Goal: Task Accomplishment & Management: Manage account settings

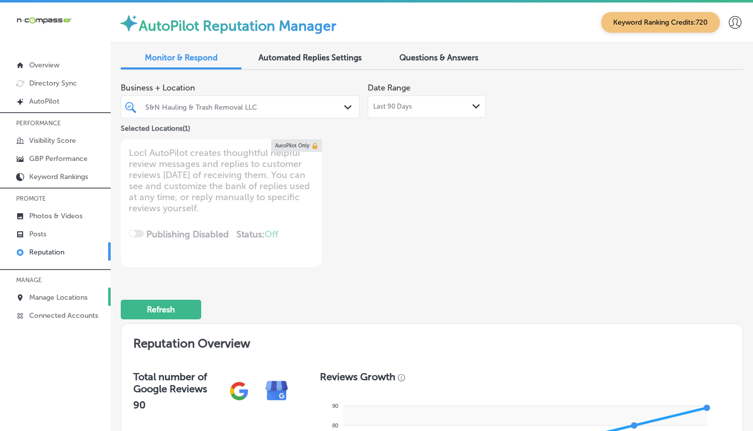
click at [42, 293] on p "Manage Locations" at bounding box center [58, 297] width 58 height 9
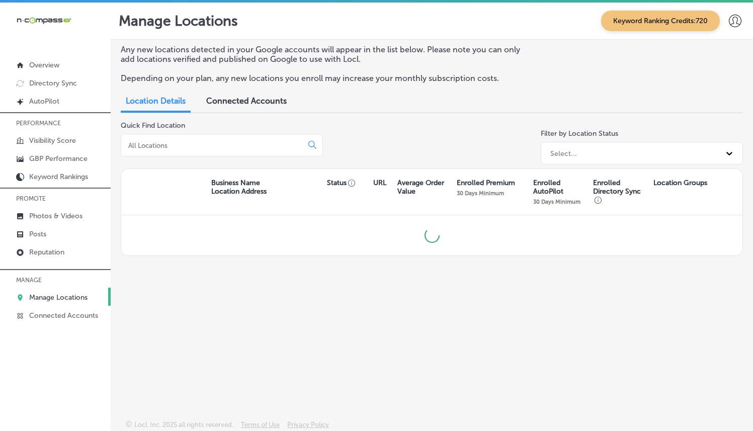
click at [276, 143] on input at bounding box center [213, 145] width 173 height 9
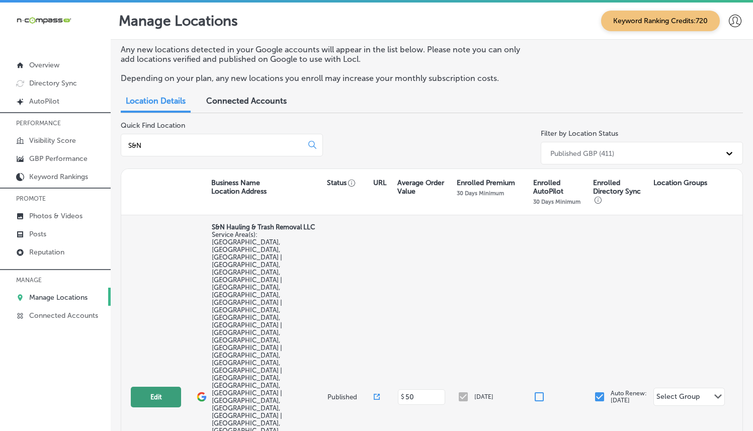
type input "S&N"
click at [142, 387] on button "Edit" at bounding box center [156, 397] width 50 height 21
select select "US"
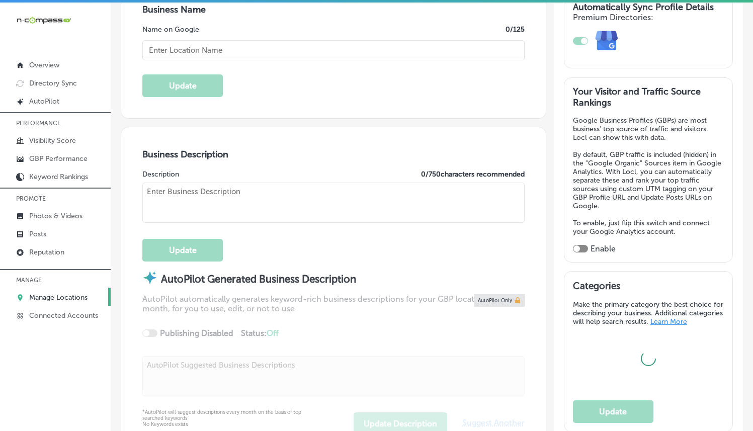
type input "S&N Hauling & Trash Removal LLC"
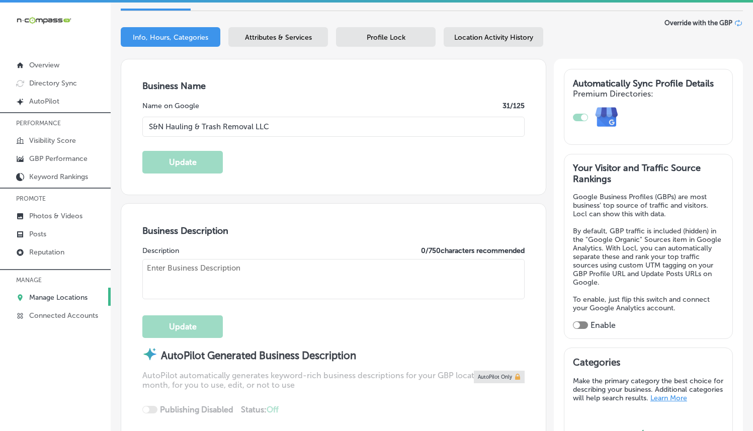
checkbox input "false"
type input "7809 Bobcat Ln"
type input "Highland"
type input "92346"
type input "US"
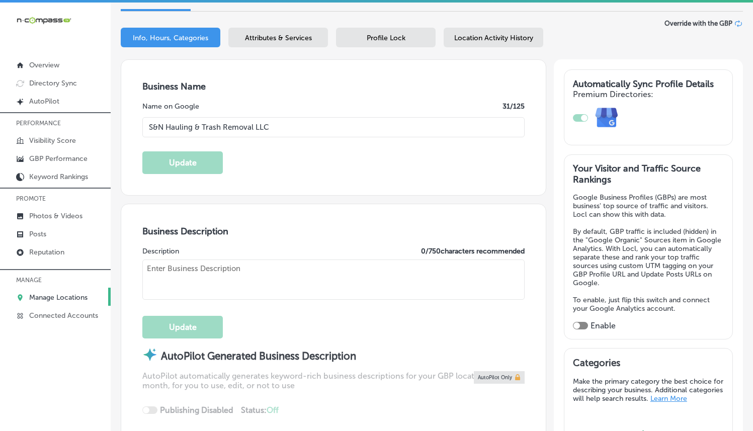
type input "[URL][DOMAIN_NAME]"
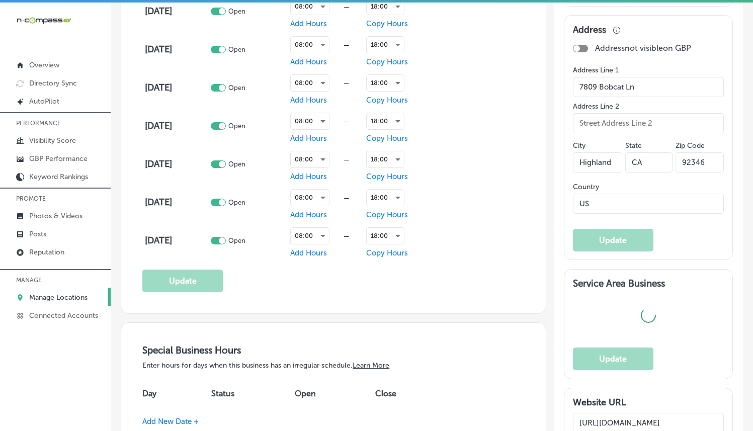
type textarea "Family and minority-owned business based in the [GEOGRAPHIC_DATA] region of [GE…"
type input "[PHONE_NUMBER]"
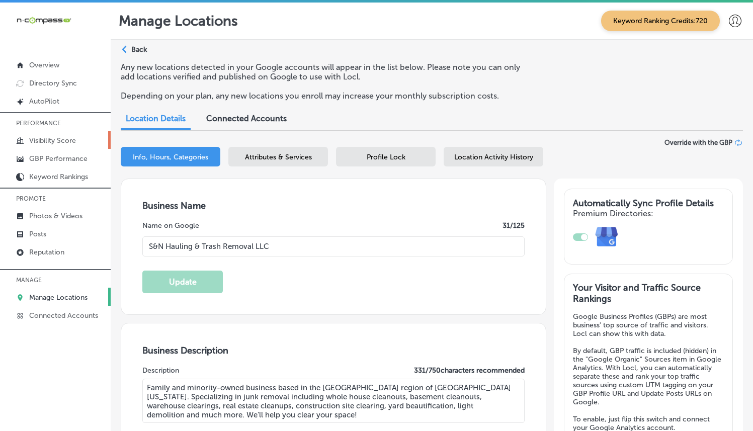
click at [64, 141] on p "Visibility Score" at bounding box center [52, 140] width 47 height 9
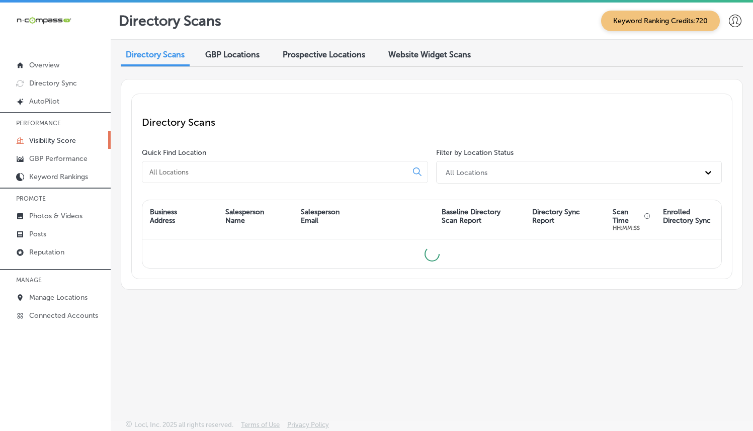
click at [299, 173] on input at bounding box center [276, 171] width 256 height 9
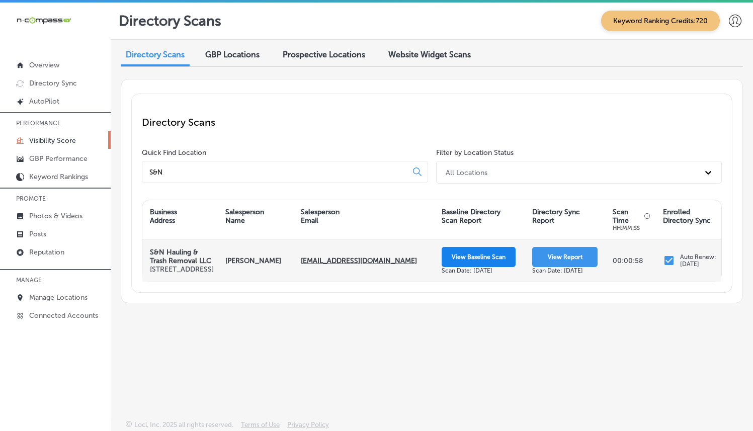
type input "S&N"
click at [441, 261] on button "View Baseline Scan" at bounding box center [478, 257] width 74 height 20
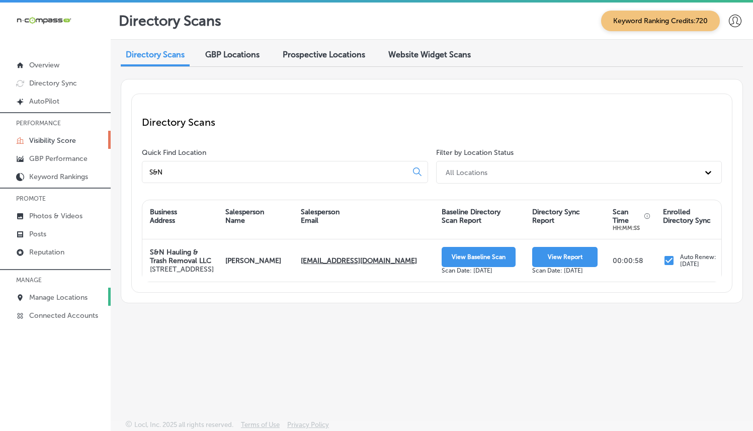
click at [56, 293] on p "Manage Locations" at bounding box center [58, 297] width 58 height 9
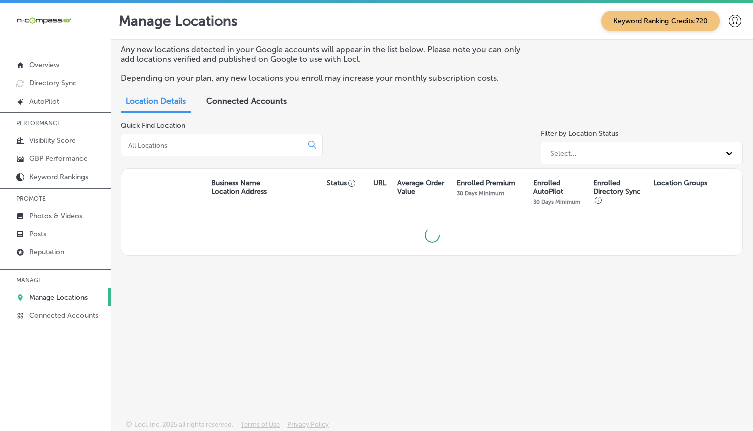
click at [225, 154] on div at bounding box center [222, 145] width 202 height 23
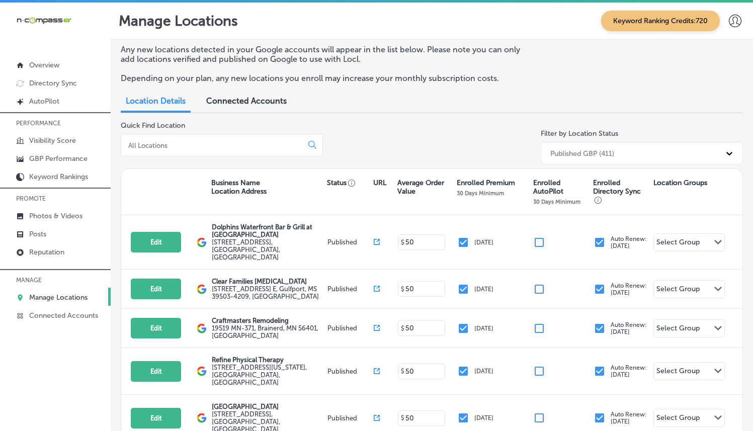
click at [207, 145] on input at bounding box center [213, 145] width 173 height 9
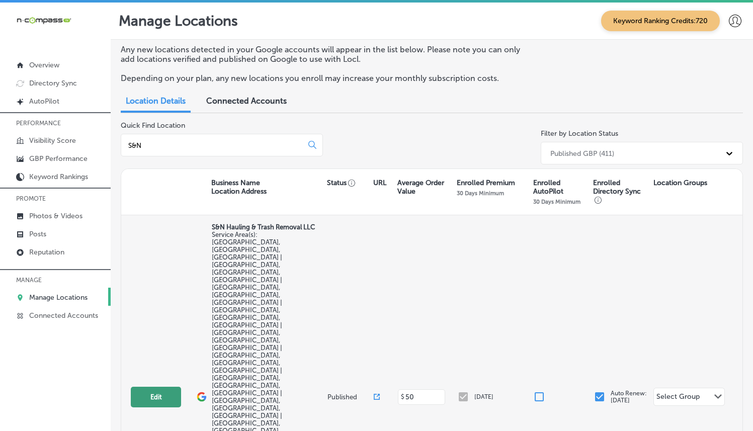
type input "S&N"
click at [146, 284] on div "Edit This location is not published yet. S&N Hauling & Trash Removal LLC Servic…" at bounding box center [431, 396] width 621 height 363
click at [152, 387] on button "Edit" at bounding box center [156, 397] width 50 height 21
select select "US"
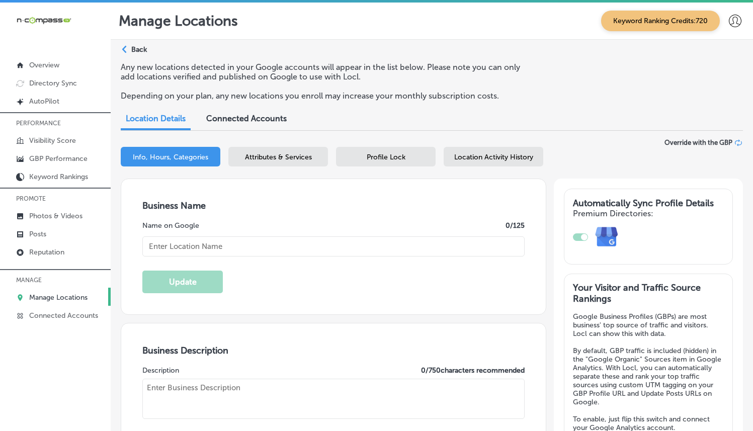
type input "S&N Hauling & Trash Removal LLC"
checkbox input "false"
type input "7809 Bobcat Ln"
type input "Highland"
type input "92346"
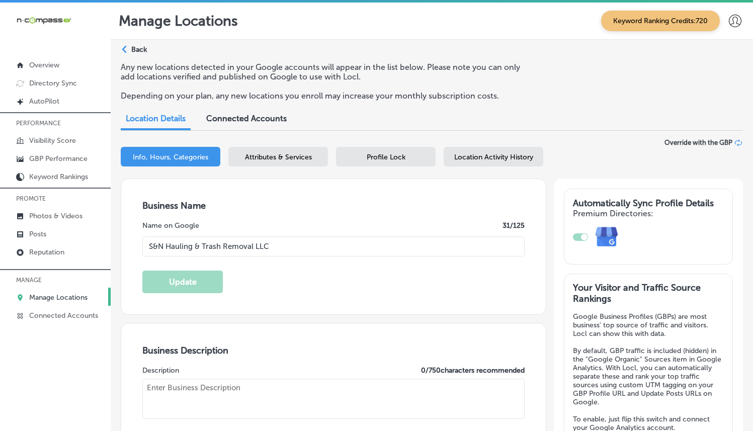
type input "US"
type input "[URL][DOMAIN_NAME]"
type textarea "Family and minority-owned business based in the [GEOGRAPHIC_DATA] region of [GE…"
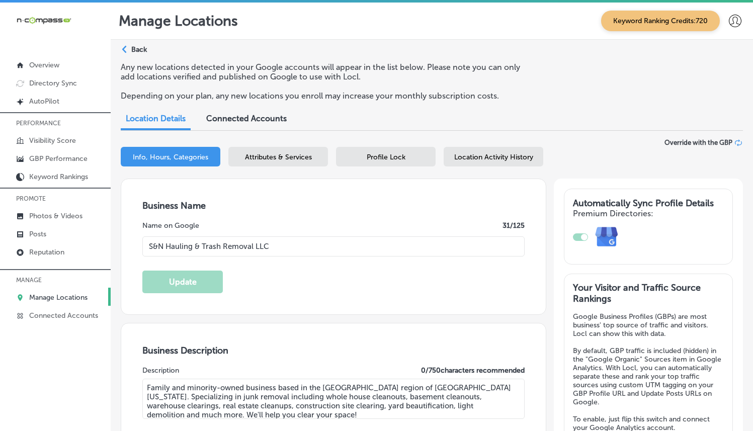
type input "[PHONE_NUMBER]"
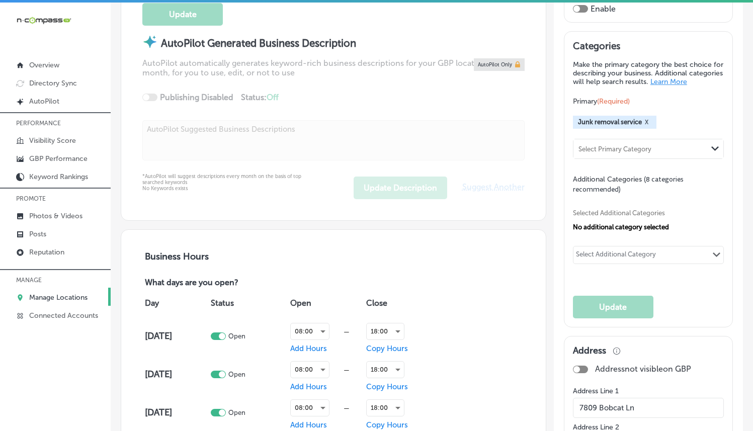
scroll to position [293, 0]
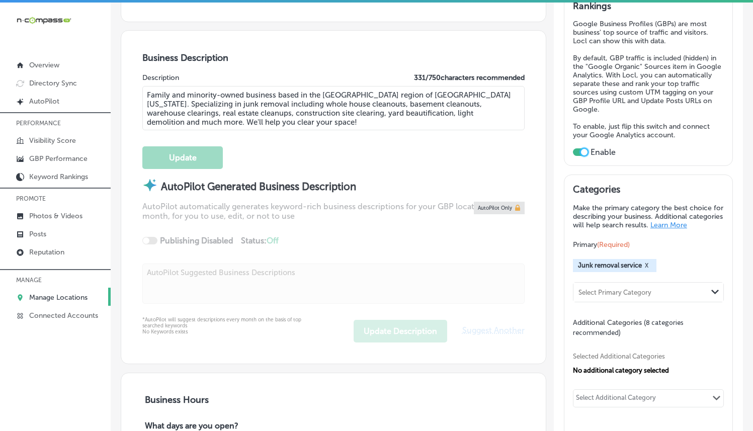
drag, startPoint x: 590, startPoint y: 153, endPoint x: 612, endPoint y: 154, distance: 22.1
click at [612, 154] on div "Your Visitor and Traffic Source Rankings Google Business Profiles (GBPs) are mo…" at bounding box center [648, 74] width 169 height 186
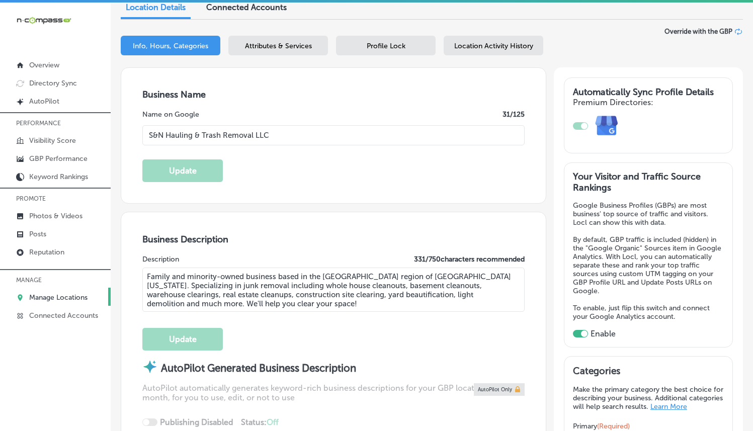
scroll to position [110, 0]
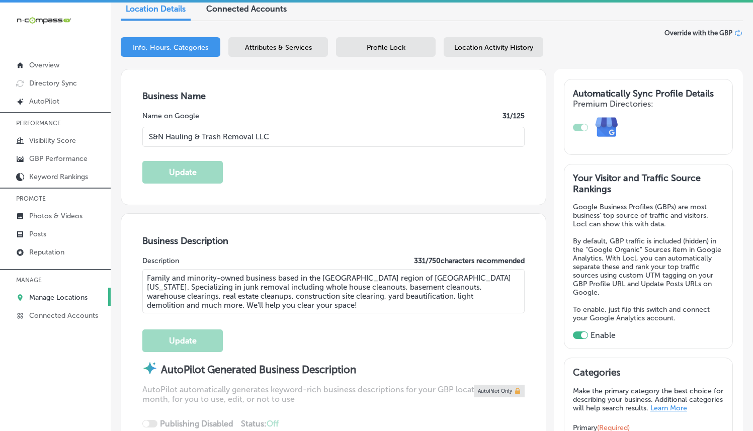
checkbox input "true"
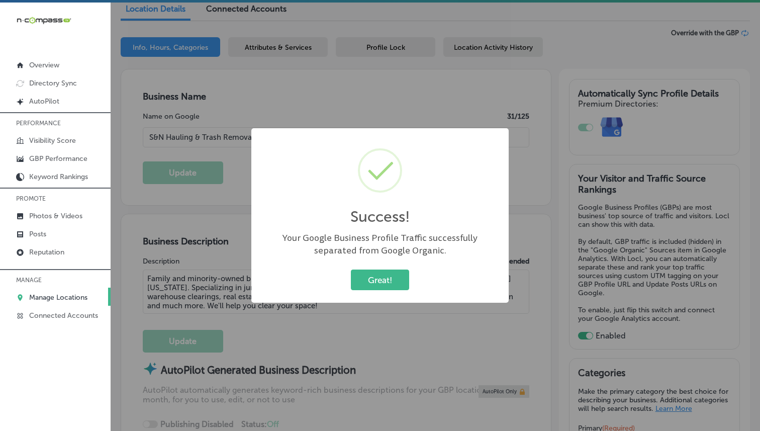
click at [387, 291] on div "Great! Cancel" at bounding box center [379, 280] width 237 height 26
click at [385, 254] on div "Your Google Business Profile Traffic successfully separated from Google Organic." at bounding box center [379, 244] width 237 height 25
click at [386, 276] on button "Great!" at bounding box center [380, 280] width 58 height 21
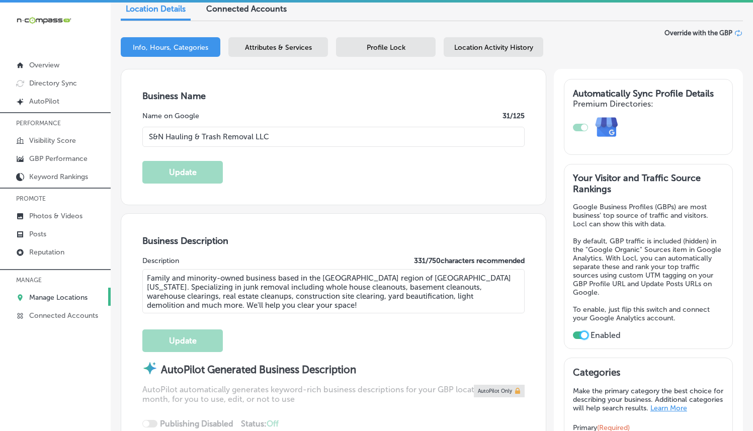
click at [389, 44] on span "Profile Lock" at bounding box center [386, 47] width 39 height 9
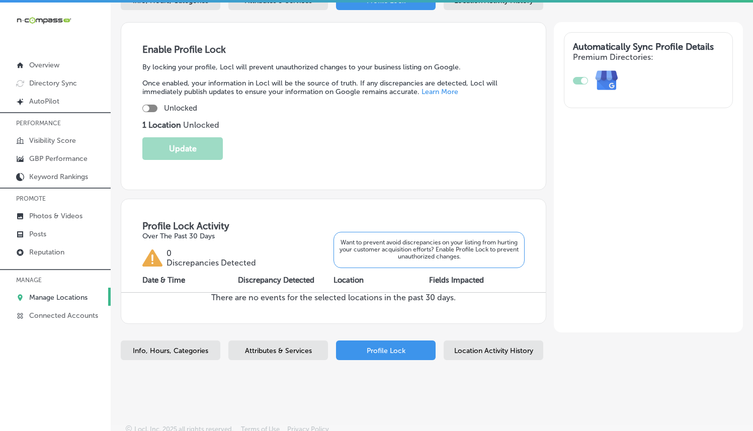
scroll to position [158, 0]
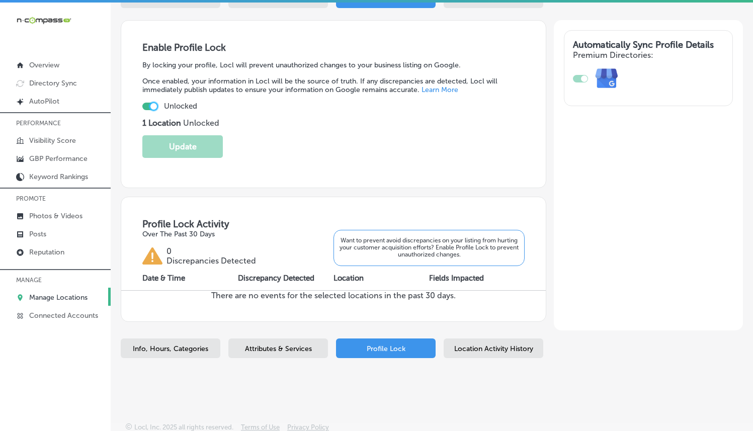
drag, startPoint x: 151, startPoint y: 107, endPoint x: 193, endPoint y: 108, distance: 41.3
click at [188, 108] on div "Unlocked" at bounding box center [333, 106] width 382 height 9
checkbox input "true"
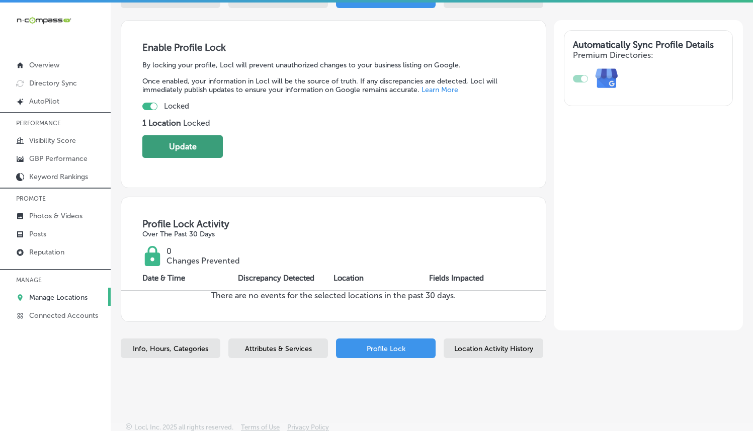
click at [214, 145] on button "Update" at bounding box center [182, 146] width 80 height 23
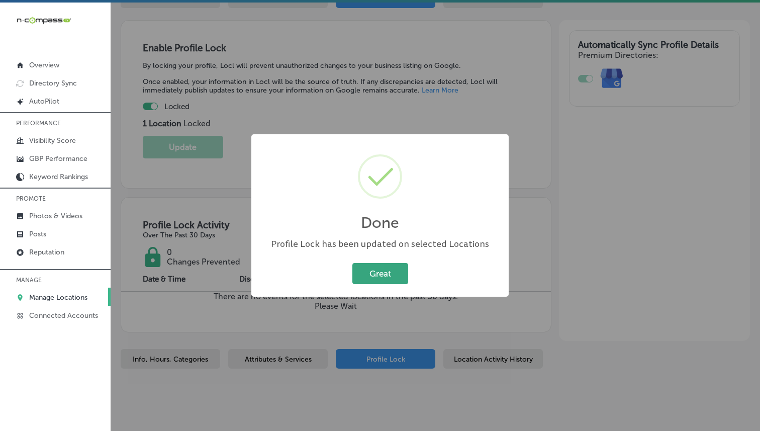
click at [403, 264] on button "Great" at bounding box center [380, 273] width 56 height 21
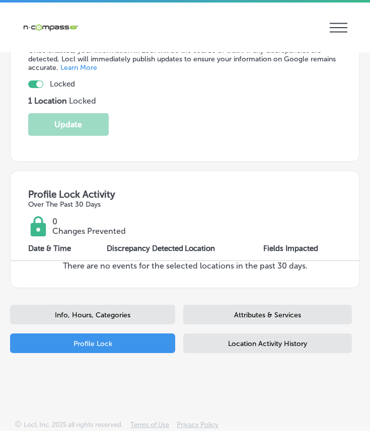
scroll to position [0, 0]
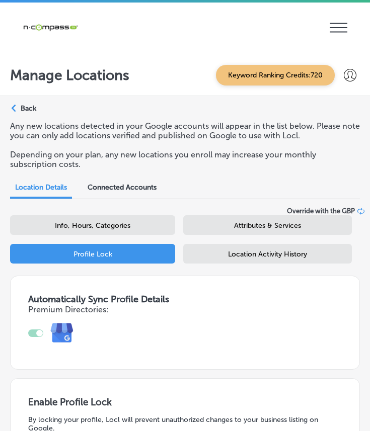
click at [113, 220] on div "Info, Hours, Categories" at bounding box center [92, 225] width 165 height 20
select select "US"
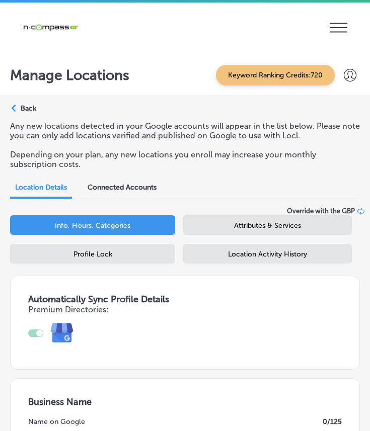
type input "S&N Hauling & Trash Removal LLC"
type textarea "Family and minority-owned business based in the [GEOGRAPHIC_DATA] region of [GE…"
type input "[URL][DOMAIN_NAME]"
checkbox input "true"
type input "[PHONE_NUMBER]"
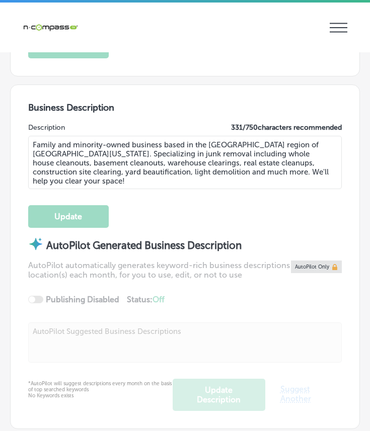
checkbox input "false"
type input "7809 Bobcat Ln"
type input "Highland"
type input "92346"
type input "US"
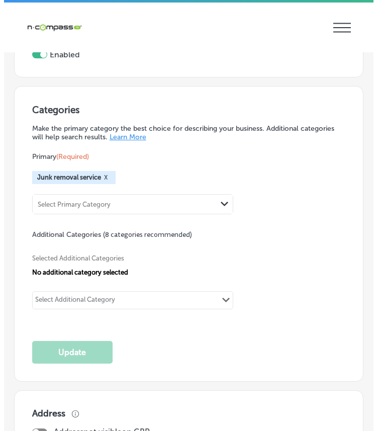
scroll to position [1348, 0]
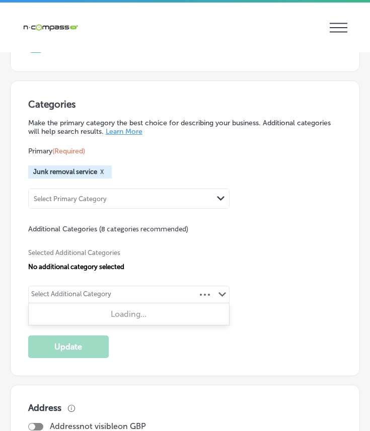
click at [67, 288] on div "Select Additional Category" at bounding box center [71, 295] width 85 height 14
type input "Resident"
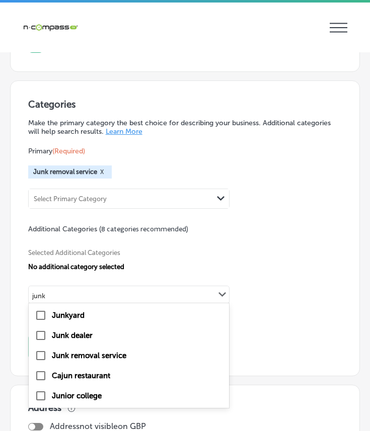
click at [118, 351] on label "Junk removal service" at bounding box center [89, 355] width 74 height 9
type input "junk"
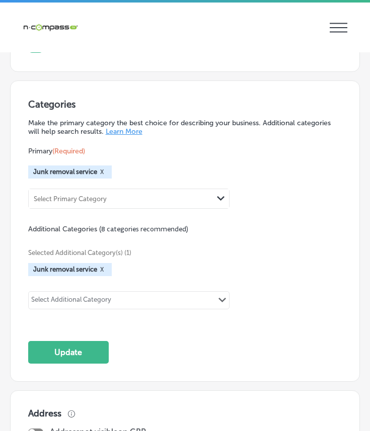
click at [80, 298] on div "Select Additional Category" at bounding box center [71, 302] width 80 height 12
type input "T"
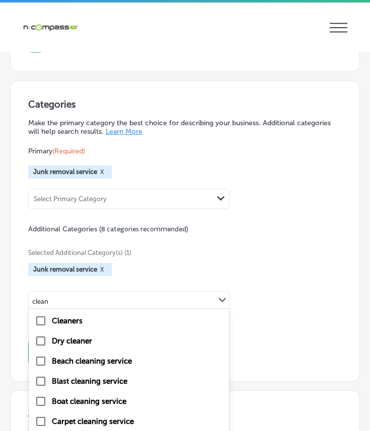
type input "clean u"
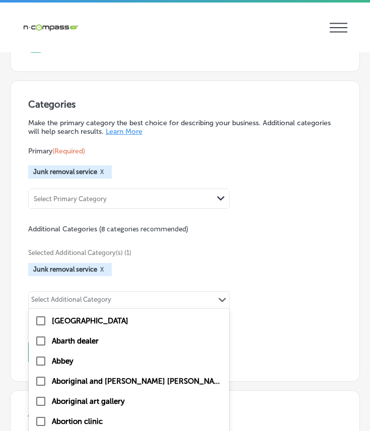
click at [84, 337] on div "Abarth dealer" at bounding box center [129, 341] width 188 height 12
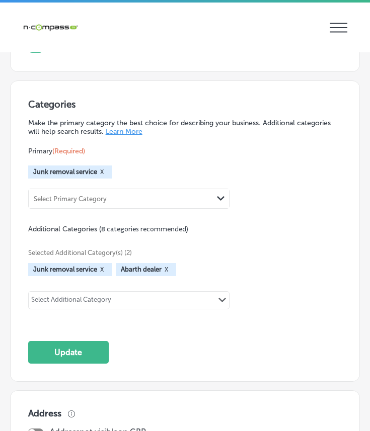
click at [169, 265] on button "X" at bounding box center [166, 269] width 10 height 8
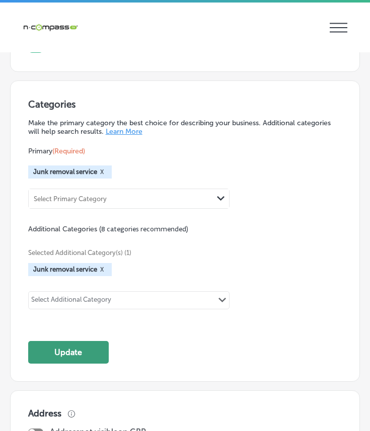
click at [78, 341] on button "Update" at bounding box center [68, 352] width 80 height 23
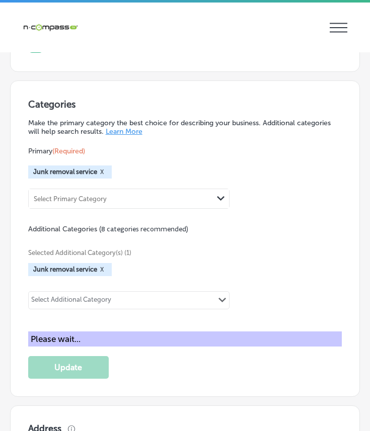
click at [160, 294] on div "Select Additional Category Path Created with Sketch." at bounding box center [129, 300] width 200 height 17
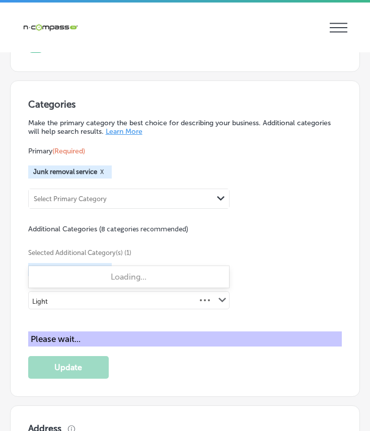
type input "Light"
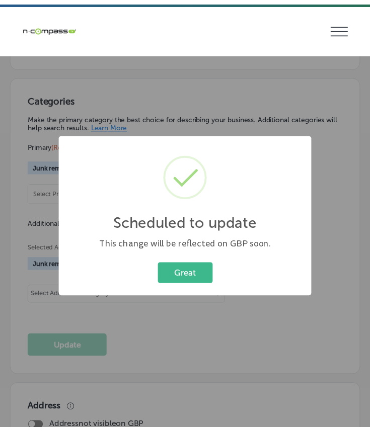
scroll to position [1342, 0]
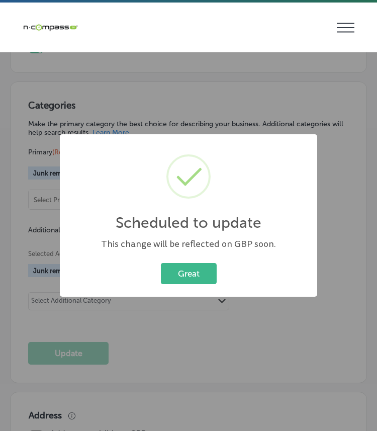
click at [208, 259] on div "Scheduled to update × This change will be reflected on GBP soon. Great Cancel" at bounding box center [188, 215] width 257 height 162
click at [184, 265] on button "Great" at bounding box center [189, 273] width 56 height 21
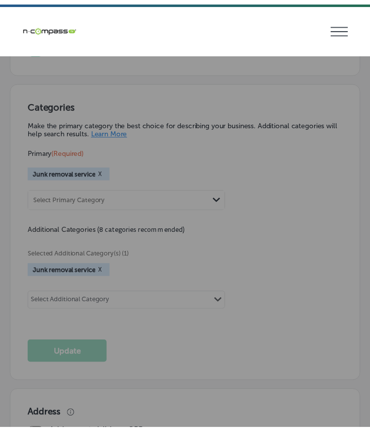
scroll to position [1348, 0]
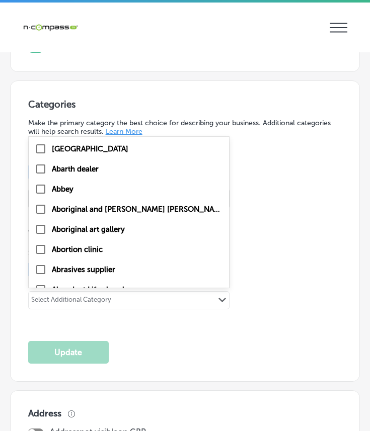
click at [155, 292] on div "Select Additional Category Path Created with Sketch." at bounding box center [129, 300] width 200 height 17
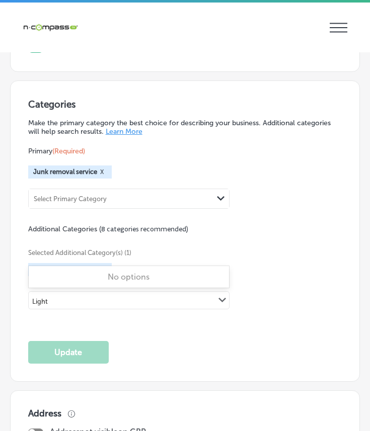
scroll to position [0, 0]
type input "Light D"
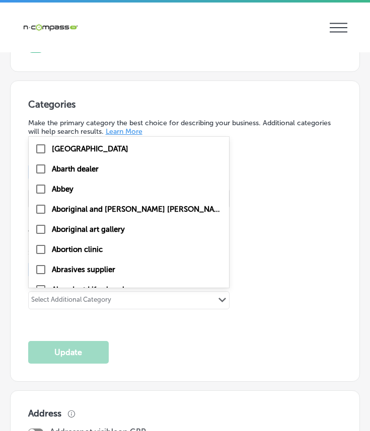
click at [272, 269] on div "Selected Additional Category(s) (1) Junk removal service X option Abarth dealer…" at bounding box center [185, 278] width 314 height 88
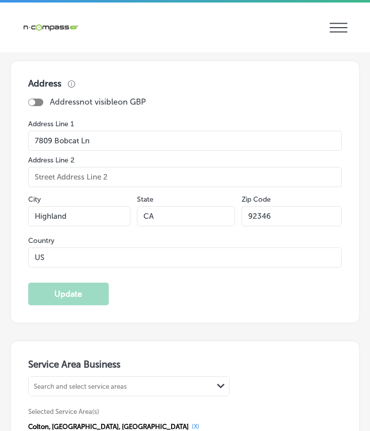
scroll to position [1676, 0]
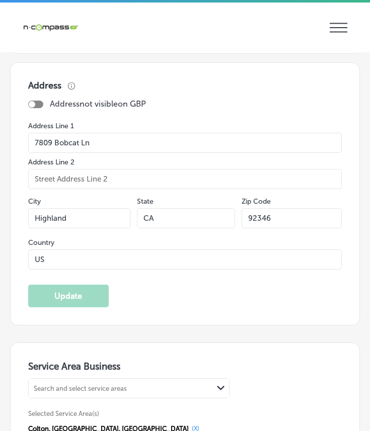
click at [35, 101] on div at bounding box center [35, 105] width 15 height 8
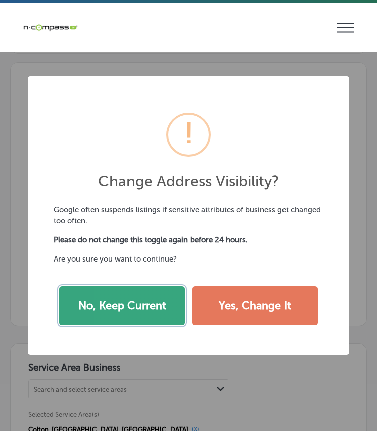
click at [127, 314] on button "No, Keep Current" at bounding box center [122, 305] width 126 height 39
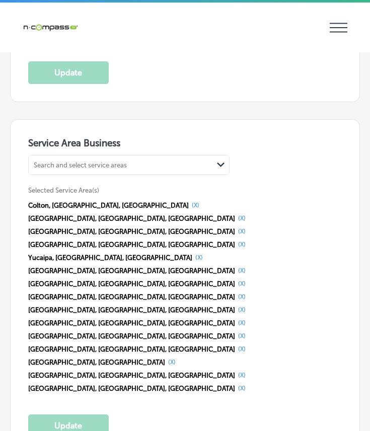
scroll to position [1906, 0]
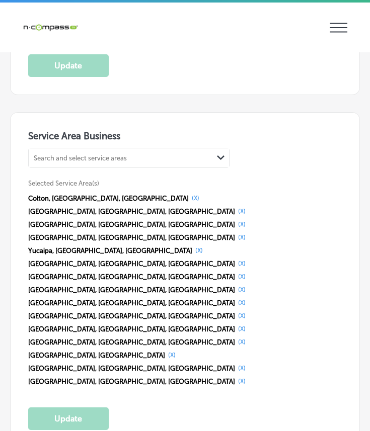
click at [87, 151] on div "Search and select service areas" at bounding box center [121, 158] width 184 height 14
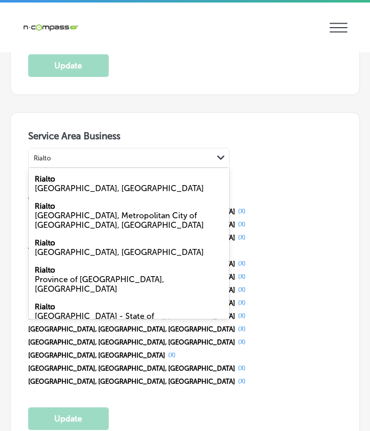
click at [92, 171] on div "Rialto [GEOGRAPHIC_DATA], [GEOGRAPHIC_DATA]" at bounding box center [129, 183] width 200 height 27
type input "Rialto"
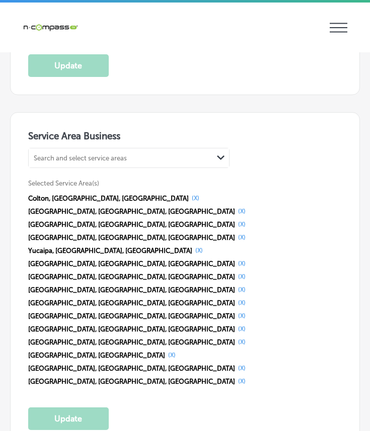
click at [91, 154] on div "Search and select service areas Path Created with Sketch." at bounding box center [129, 157] width 200 height 19
type input "S"
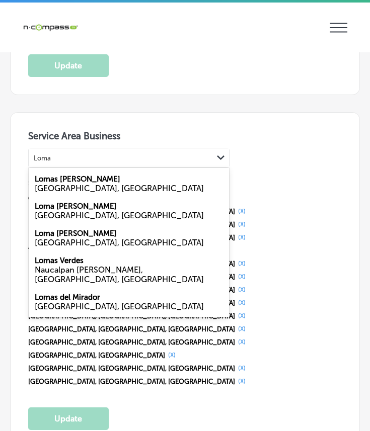
click at [67, 211] on div "[GEOGRAPHIC_DATA], [GEOGRAPHIC_DATA]" at bounding box center [129, 216] width 188 height 10
type input "Loma"
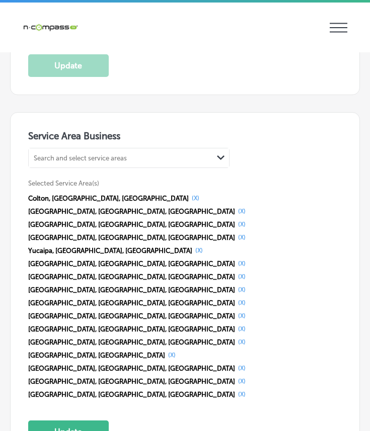
click at [88, 152] on div "Search and select service areas" at bounding box center [121, 158] width 184 height 14
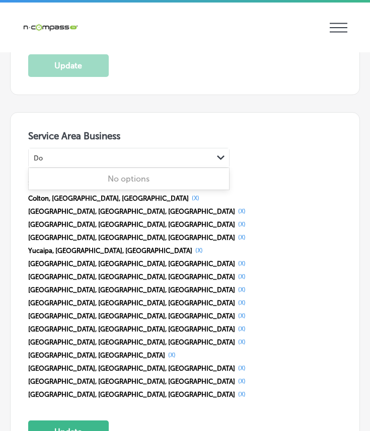
type input "D"
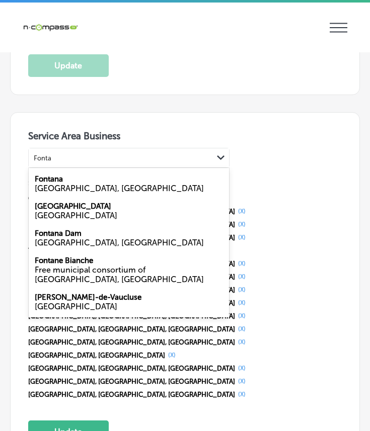
click at [86, 170] on div "Fontana [GEOGRAPHIC_DATA], [GEOGRAPHIC_DATA]" at bounding box center [129, 183] width 200 height 27
type input "Fonta"
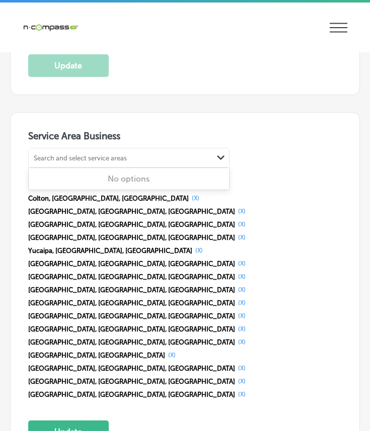
click at [87, 154] on div "Search and select service areas" at bounding box center [80, 158] width 93 height 8
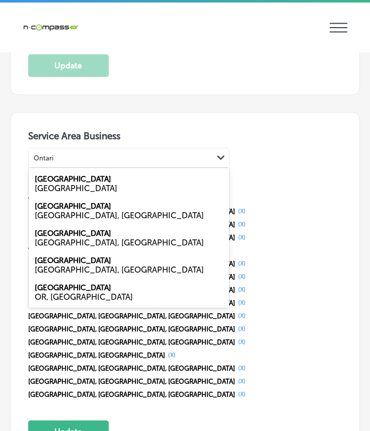
click at [77, 211] on div "[GEOGRAPHIC_DATA], [GEOGRAPHIC_DATA]" at bounding box center [129, 216] width 188 height 10
type input "Ontari"
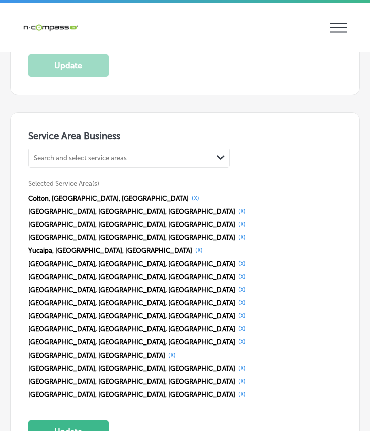
click at [91, 154] on div "Search and select service areas Path Created with Sketch." at bounding box center [129, 157] width 200 height 19
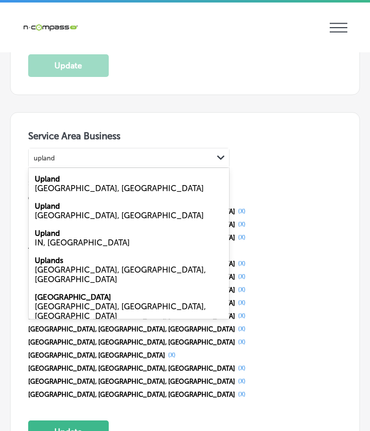
click at [86, 184] on div "[GEOGRAPHIC_DATA], [GEOGRAPHIC_DATA]" at bounding box center [129, 189] width 188 height 10
type input "upland"
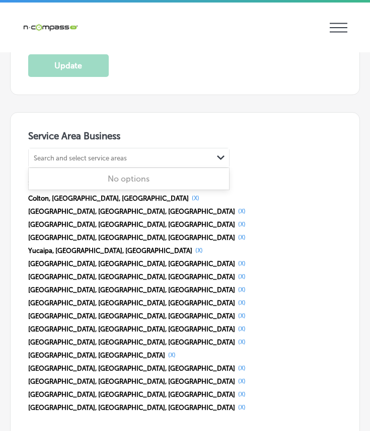
click at [91, 154] on div "Search and select service areas" at bounding box center [80, 158] width 93 height 8
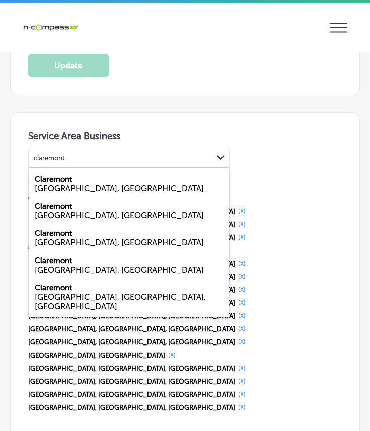
click at [74, 238] on div "[GEOGRAPHIC_DATA], [GEOGRAPHIC_DATA]" at bounding box center [129, 243] width 188 height 10
type input "claremont"
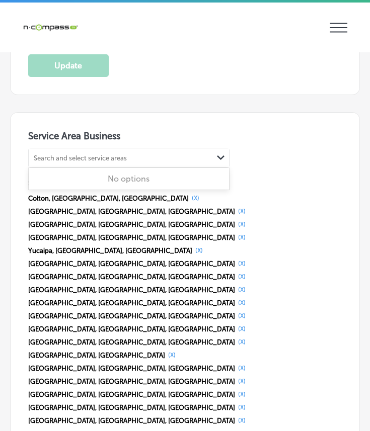
click at [125, 154] on div "Search and select service areas" at bounding box center [80, 158] width 93 height 8
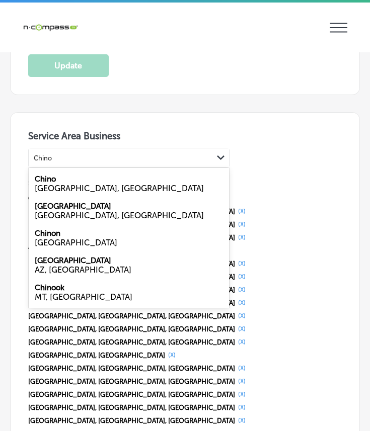
click at [120, 184] on div "[GEOGRAPHIC_DATA], [GEOGRAPHIC_DATA]" at bounding box center [129, 189] width 188 height 10
type input "Chino"
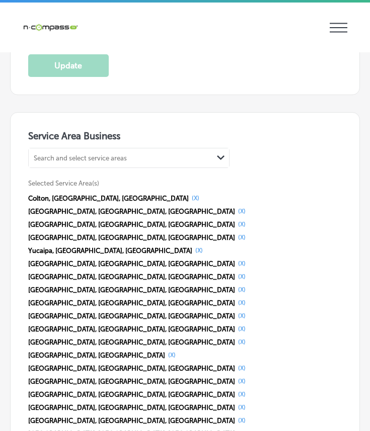
click at [125, 151] on div "Search and select service areas" at bounding box center [121, 158] width 184 height 14
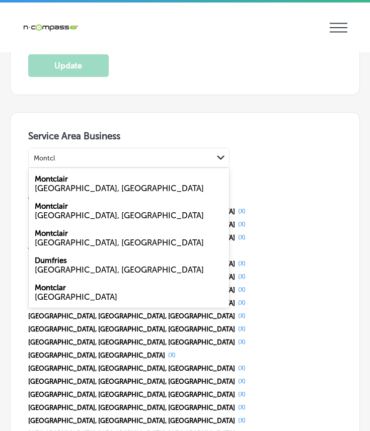
click at [99, 238] on div "[GEOGRAPHIC_DATA], [GEOGRAPHIC_DATA]" at bounding box center [129, 243] width 188 height 10
type input "Montcl"
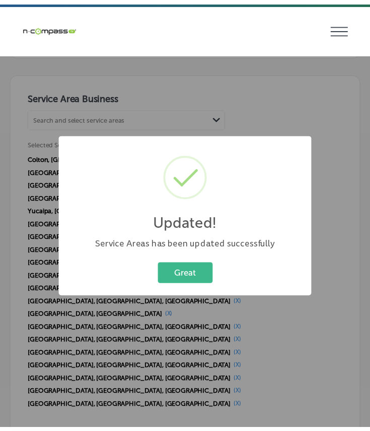
scroll to position [1937, 0]
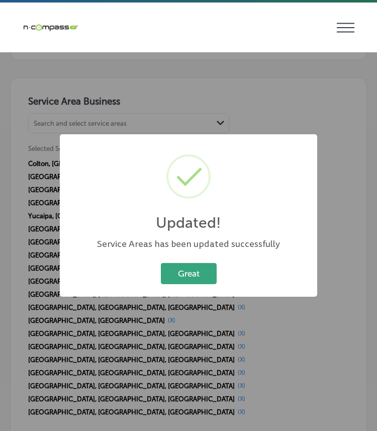
click at [190, 273] on button "Great" at bounding box center [189, 273] width 56 height 21
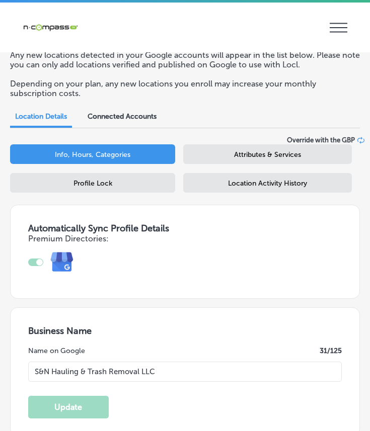
scroll to position [0, 0]
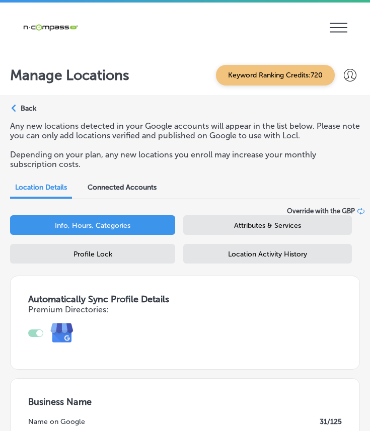
click at [217, 229] on div "Attributes & Services" at bounding box center [267, 225] width 168 height 20
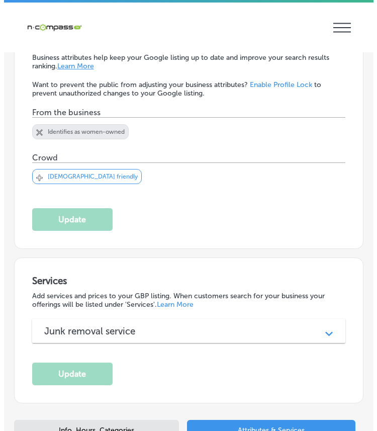
scroll to position [465, 0]
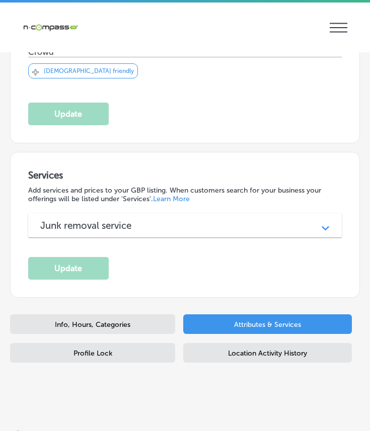
click at [123, 221] on h3 "Junk removal service" at bounding box center [93, 226] width 107 height 12
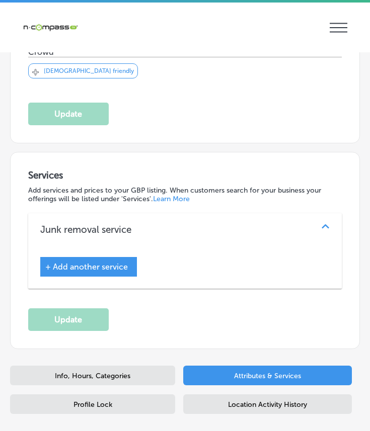
click at [77, 257] on div "+ Add another service" at bounding box center [88, 267] width 97 height 20
click at [77, 262] on span "+ Add another service" at bounding box center [86, 267] width 82 height 10
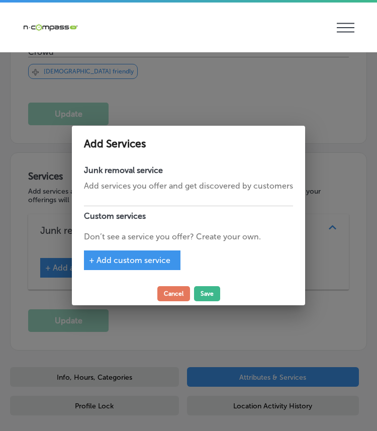
click at [128, 264] on span "+ Add custom service" at bounding box center [129, 260] width 81 height 10
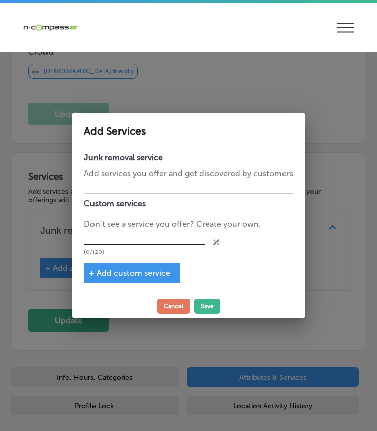
click at [126, 236] on input "text" at bounding box center [144, 238] width 121 height 16
paste input "Residential Junk Removal"
type input "Residential Junk Removal"
click at [132, 272] on span "+ Add custom service" at bounding box center [129, 273] width 81 height 10
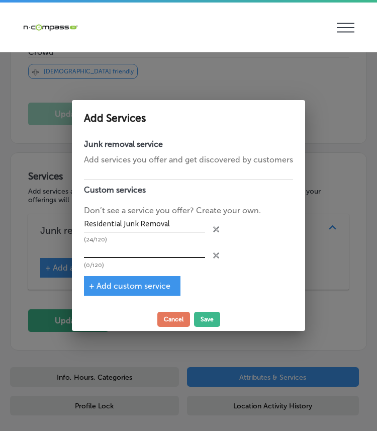
click at [111, 251] on input "text" at bounding box center [144, 251] width 121 height 16
paste input "Commercial Junk Removal"
type input "Commercial Junk Removal"
click at [110, 283] on span "+ Add custom service" at bounding box center [129, 286] width 81 height 10
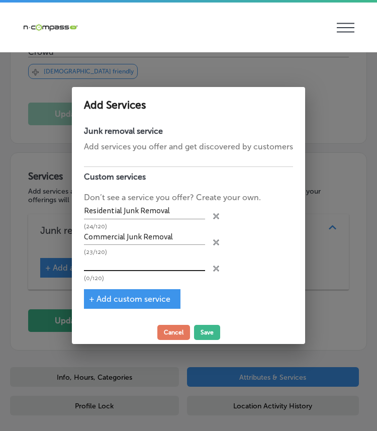
click at [113, 272] on div "(0/120)" at bounding box center [144, 268] width 121 height 26
click at [113, 265] on input "text" at bounding box center [144, 263] width 121 height 16
paste input "Cleanouts & Trashouts"
type input "Cleanouts & Trashouts"
click at [154, 303] on span "+ Add custom service" at bounding box center [129, 299] width 81 height 10
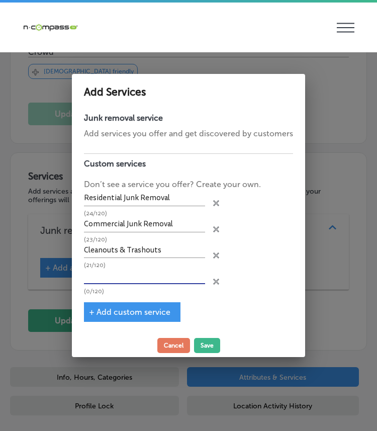
click at [117, 276] on input "text" at bounding box center [144, 277] width 121 height 16
paste input "Light Demolition"
type input "Light Demolition"
click at [205, 343] on button "Save" at bounding box center [207, 345] width 26 height 15
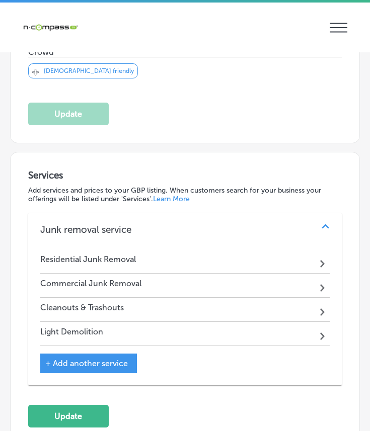
click at [123, 262] on div "Residential Junk Removal" at bounding box center [88, 261] width 96 height 14
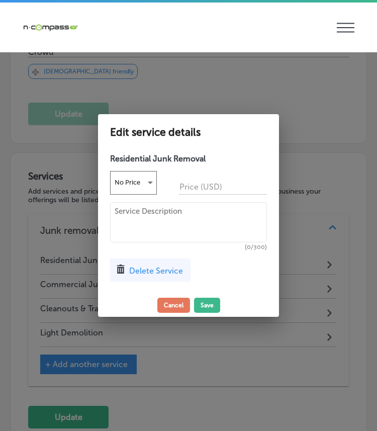
click at [144, 224] on textarea at bounding box center [188, 222] width 157 height 40
paste textarea "We make it simple for you to declutter and clear unwanted items from your home."
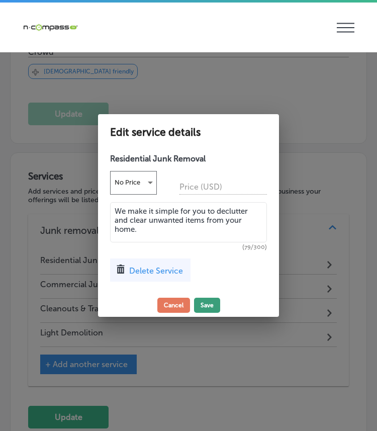
type textarea "We make it simple for you to declutter and clear unwanted items from your home."
click at [207, 305] on button "Save" at bounding box center [207, 305] width 26 height 15
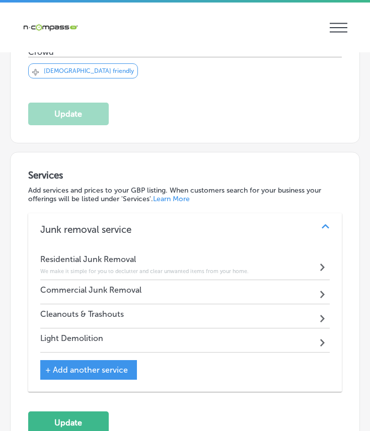
click at [130, 290] on h4 "Commercial Junk Removal" at bounding box center [90, 290] width 101 height 10
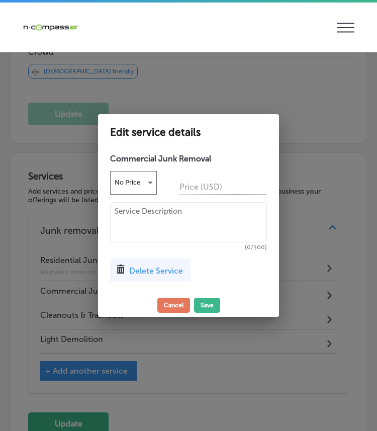
click at [148, 227] on textarea at bounding box center [188, 222] width 157 height 40
paste textarea "Whether you’re managing a store, office, or warehouse, our team can haul it qui…"
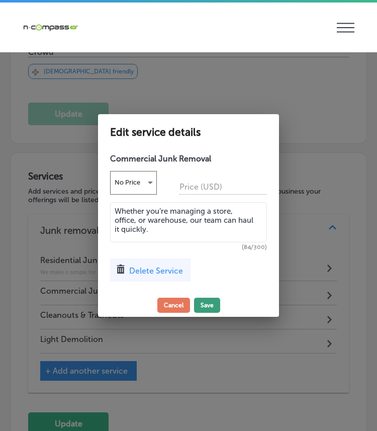
type textarea "Whether you’re managing a store, office, or warehouse, our team can haul it qui…"
click at [205, 300] on button "Save" at bounding box center [207, 305] width 26 height 15
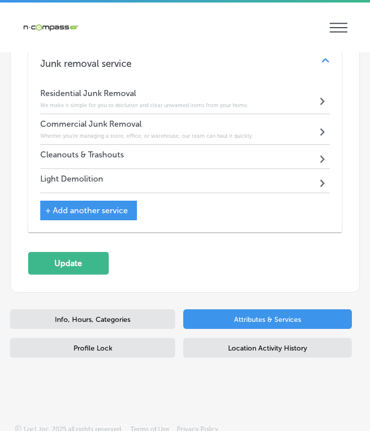
click at [71, 150] on h4 "Cleanouts & Trashouts" at bounding box center [81, 155] width 83 height 10
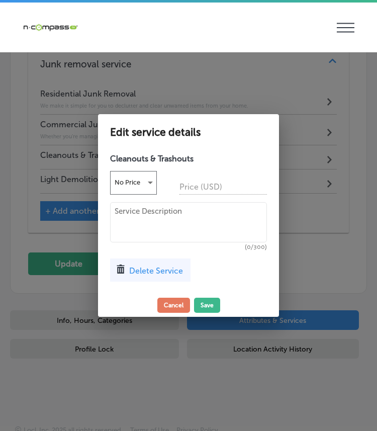
click at [146, 210] on textarea at bounding box center [188, 222] width 157 height 40
paste textarea "Our efficient cleanouts are designed for property managers, homeowners, and bus…"
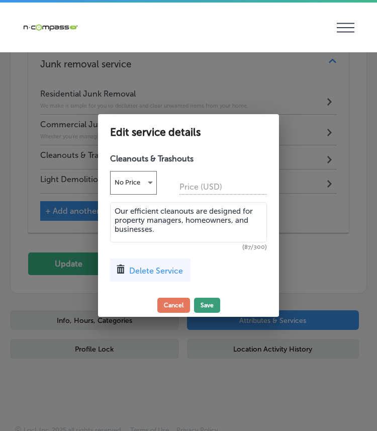
type textarea "Our efficient cleanouts are designed for property managers, homeowners, and bus…"
click at [205, 305] on button "Save" at bounding box center [207, 305] width 26 height 15
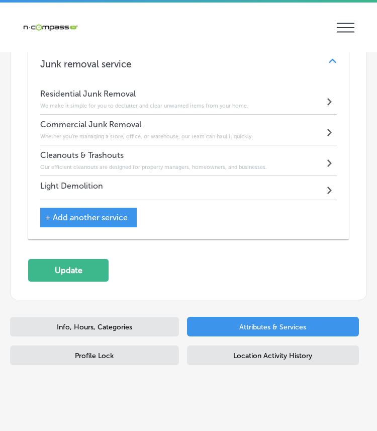
scroll to position [631, 0]
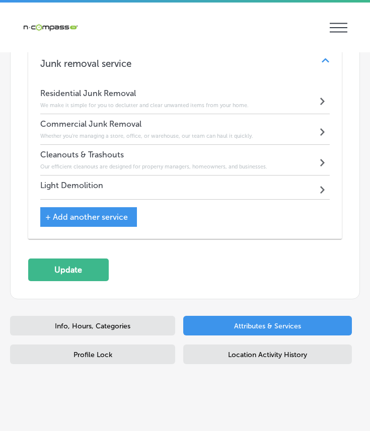
click at [128, 192] on div "Light Demolition Path Created with Sketch." at bounding box center [185, 187] width 290 height 24
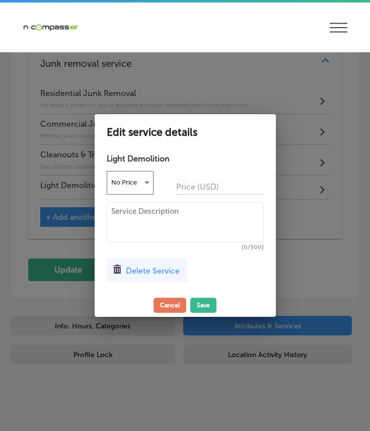
scroll to position [633, 0]
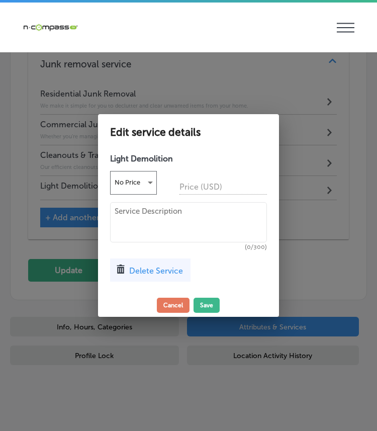
click at [135, 219] on textarea at bounding box center [188, 222] width 157 height 40
paste textarea "Our team safely removes structures and hauls away debris, leaving your space cl…"
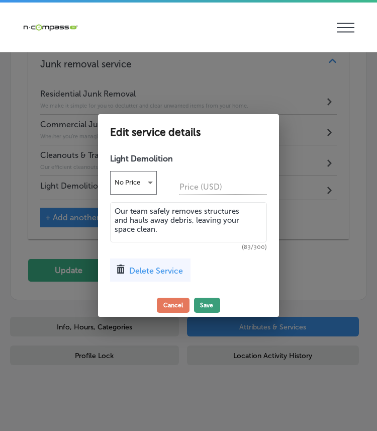
type textarea "Our team safely removes structures and hauls away debris, leaving your space cl…"
click at [211, 309] on button "Save" at bounding box center [207, 305] width 26 height 15
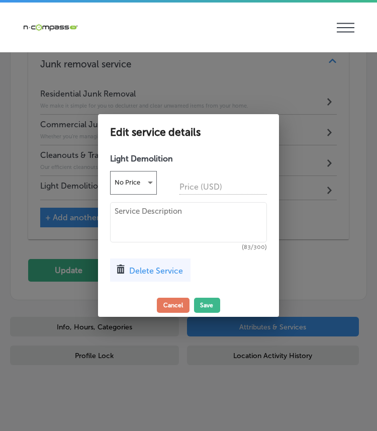
scroll to position [631, 0]
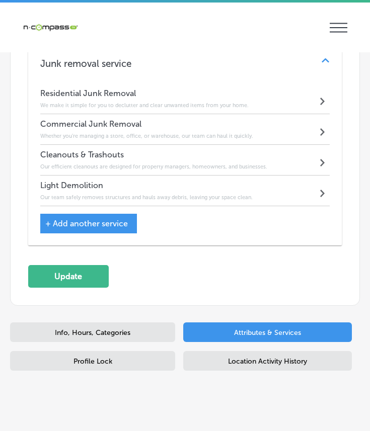
click at [81, 219] on span "+ Add another service" at bounding box center [86, 224] width 82 height 10
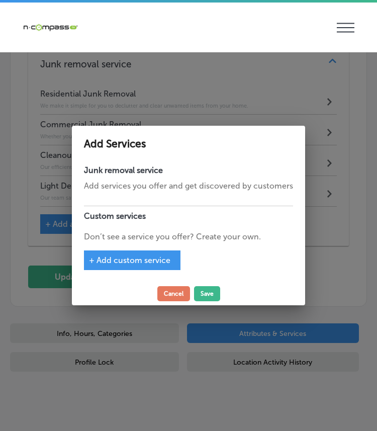
click at [102, 264] on div "+ Add custom service" at bounding box center [132, 260] width 97 height 20
click at [101, 263] on span "+ Add custom service" at bounding box center [129, 260] width 81 height 10
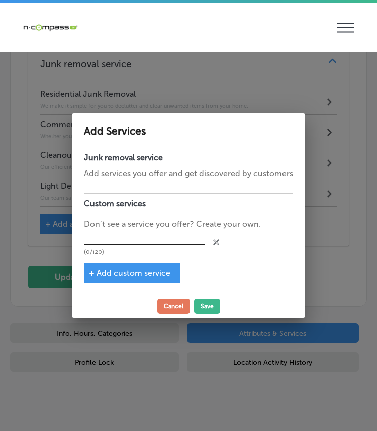
click at [117, 233] on input "text" at bounding box center [144, 238] width 121 height 16
type input "Trash Cleanup"
click at [138, 273] on span "+ Add custom service" at bounding box center [129, 273] width 81 height 10
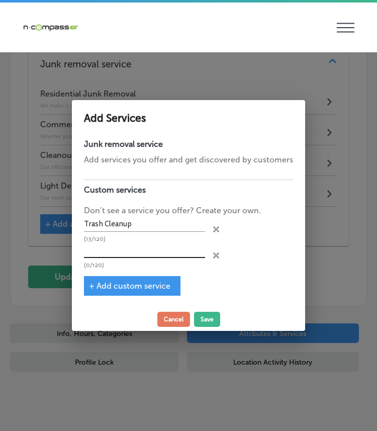
click at [133, 249] on input "text" at bounding box center [144, 251] width 121 height 16
type input "Material & Scrap Hauling"
click at [204, 325] on button "Save" at bounding box center [207, 319] width 26 height 15
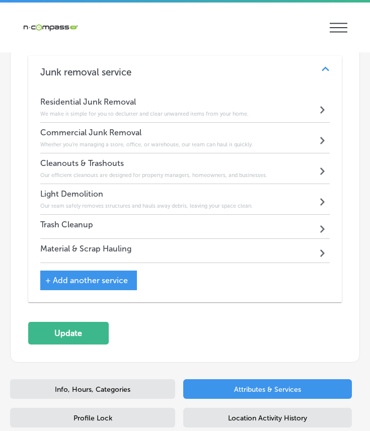
click at [114, 231] on div "Trash Cleanup Path Created with Sketch." at bounding box center [185, 227] width 290 height 24
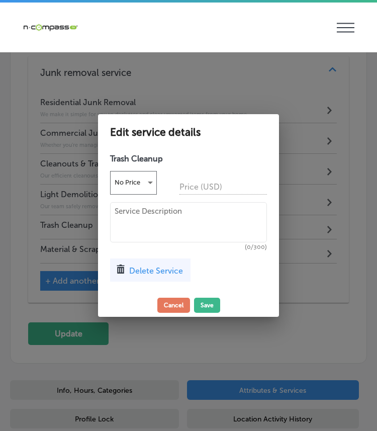
click at [170, 211] on textarea at bounding box center [188, 222] width 157 height 40
paste textarea "For businesses like restaurants that need frequent waste disposal, we clean it …"
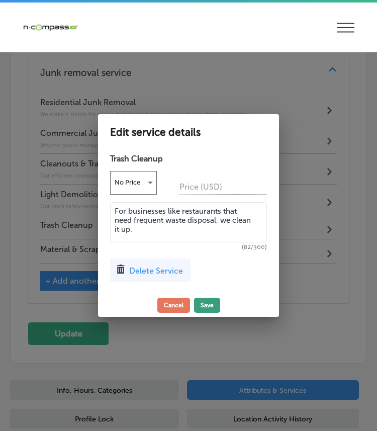
type textarea "For businesses like restaurants that need frequent waste disposal, we clean it …"
click at [210, 302] on button "Save" at bounding box center [207, 305] width 26 height 15
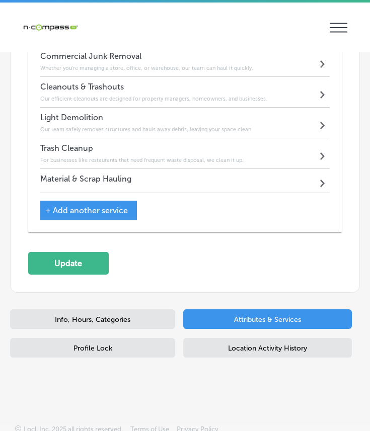
click at [61, 185] on div "Material & Scrap Hauling Path Created with Sketch." at bounding box center [185, 181] width 290 height 24
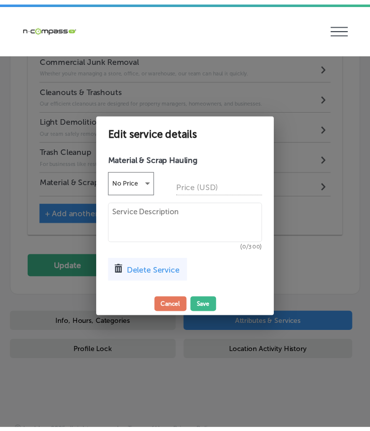
scroll to position [701, 0]
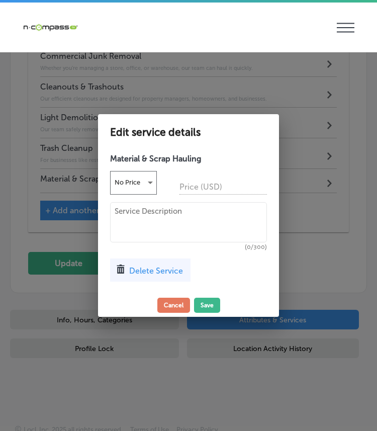
click at [187, 211] on textarea at bounding box center [188, 222] width 157 height 40
paste textarea "We efficiently haul dirt, rocks, and construction scrap, including leftover met…"
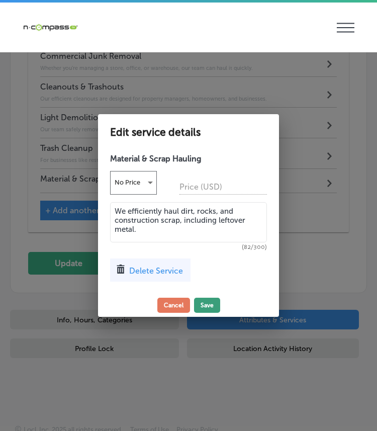
type textarea "We efficiently haul dirt, rocks, and construction scrap, including leftover met…"
click at [199, 303] on button "Save" at bounding box center [207, 305] width 26 height 15
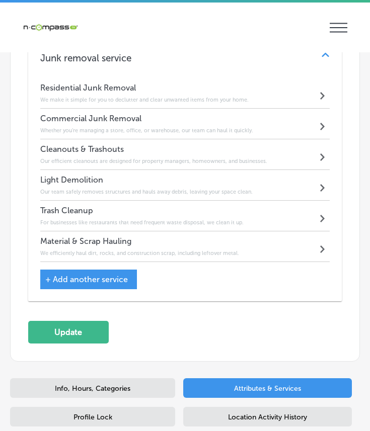
scroll to position [631, 0]
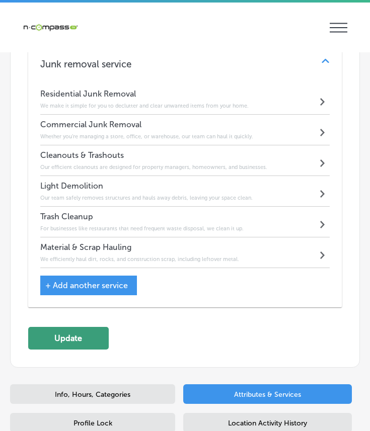
click at [61, 334] on button "Update" at bounding box center [68, 338] width 80 height 23
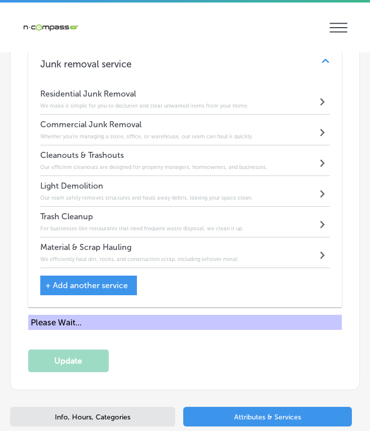
scroll to position [633, 0]
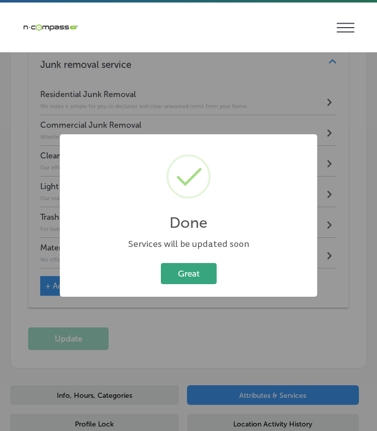
click at [216, 275] on button "Great" at bounding box center [189, 273] width 56 height 21
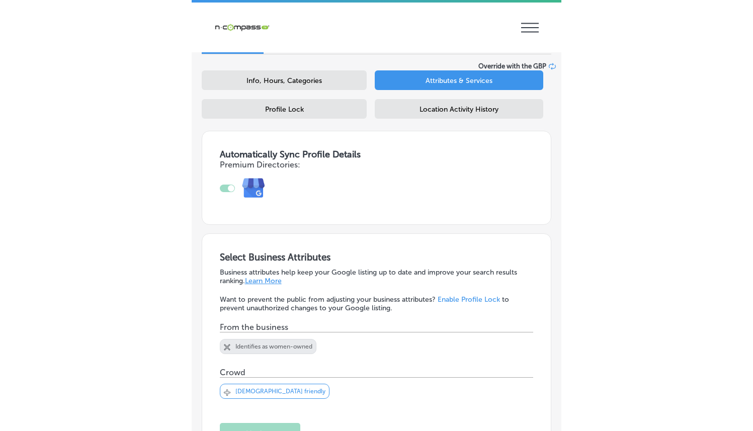
scroll to position [0, 0]
